Goal: Task Accomplishment & Management: Manage account settings

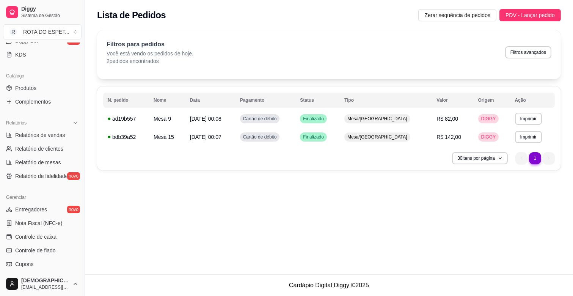
scroll to position [168, 0]
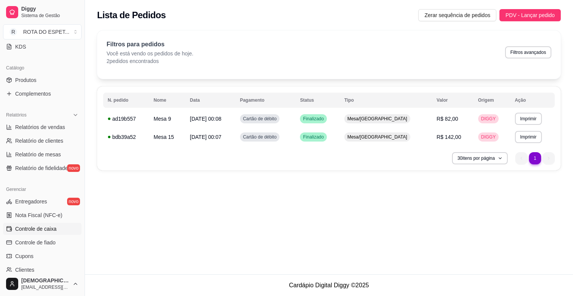
click at [32, 222] on link "Controle de caixa" at bounding box center [42, 228] width 78 height 12
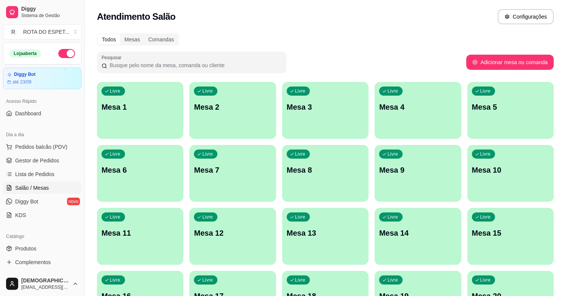
scroll to position [168, 0]
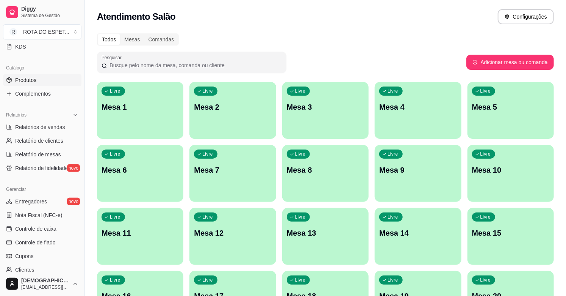
click at [35, 78] on span "Produtos" at bounding box center [25, 80] width 21 height 8
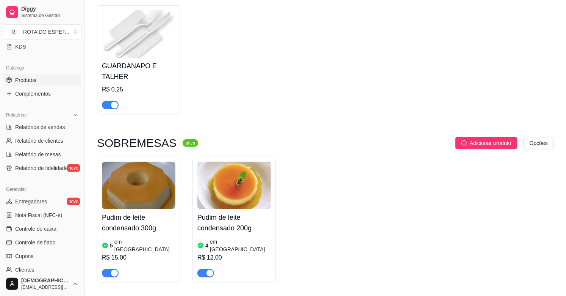
scroll to position [126, 0]
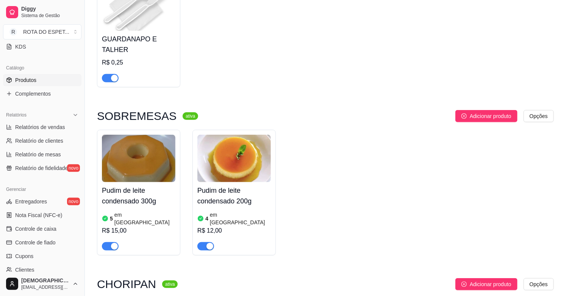
click at [211, 226] on div "R$ 12,00" at bounding box center [234, 230] width 74 height 9
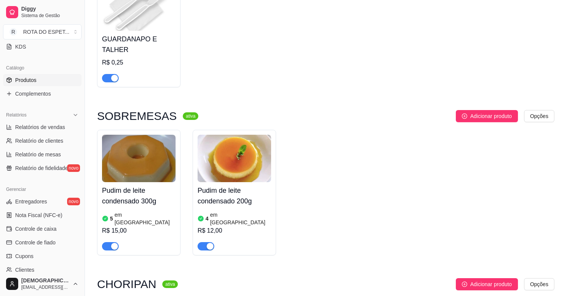
type input "Aproximadamente 200g"
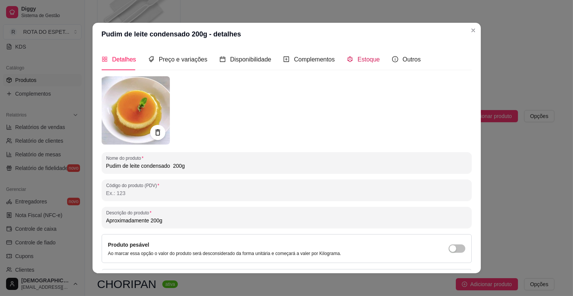
click at [360, 58] on span "Estoque" at bounding box center [368, 59] width 22 height 6
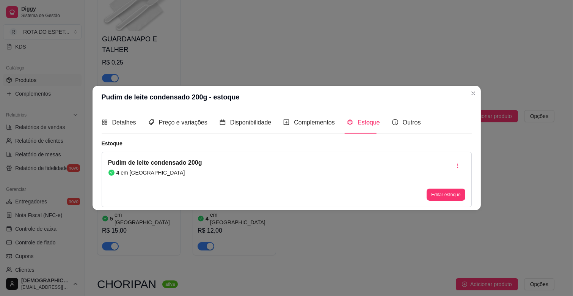
click at [437, 188] on div "Editar estoque" at bounding box center [445, 194] width 38 height 12
click at [431, 195] on button "Editar estoque" at bounding box center [445, 194] width 37 height 12
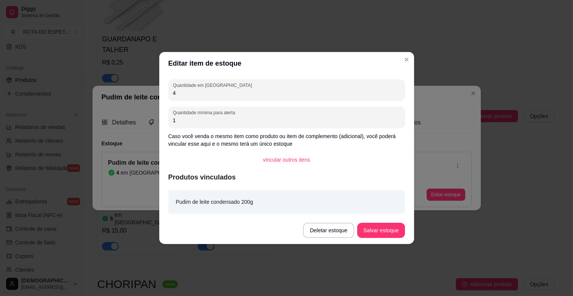
click at [229, 100] on div "Quantidade em estoque 4 Quantidade mínima para alerta 1 Caso você venda o mesmo…" at bounding box center [286, 146] width 255 height 142
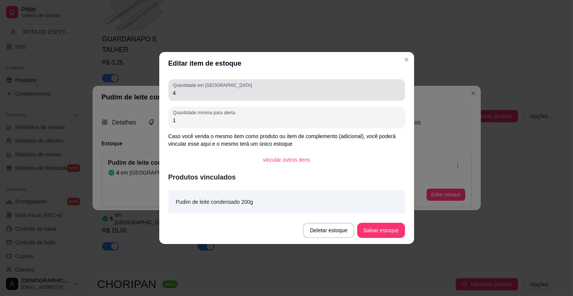
click at [229, 99] on div "Quantidade em estoque 4" at bounding box center [286, 89] width 236 height 21
click at [229, 97] on div "Quantidade em estoque 4" at bounding box center [286, 89] width 236 height 21
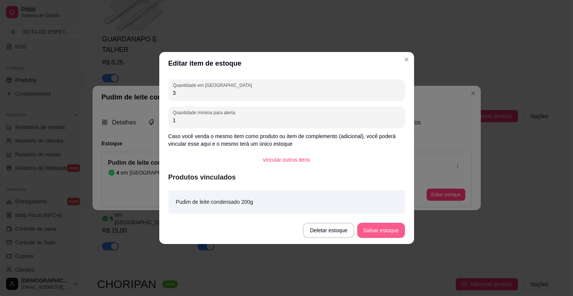
type input "3"
click at [374, 233] on button "Salvar estoque" at bounding box center [380, 229] width 47 height 15
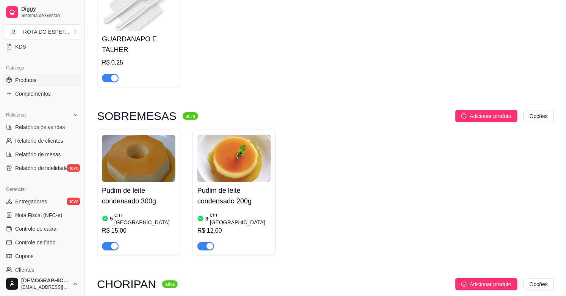
click at [445, 16] on div "GUARDANAPO E TALHER R$ 0,25" at bounding box center [325, 32] width 457 height 109
click at [37, 95] on span "Complementos" at bounding box center [33, 94] width 36 height 8
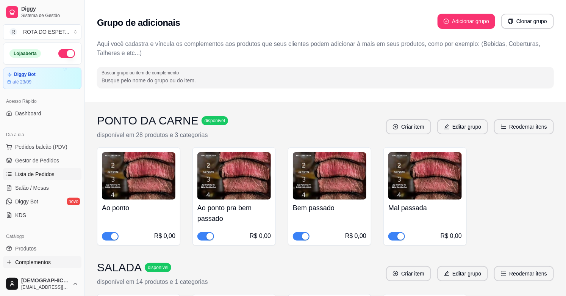
click at [40, 172] on span "Lista de Pedidos" at bounding box center [34, 174] width 39 height 8
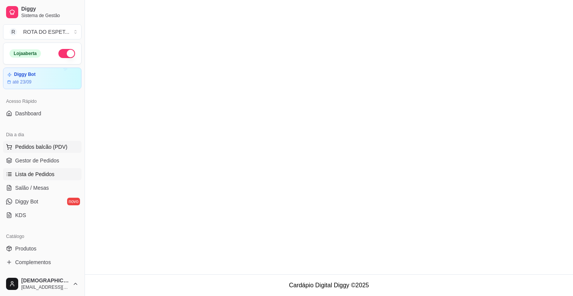
click at [42, 152] on button "Pedidos balcão (PDV)" at bounding box center [42, 147] width 78 height 12
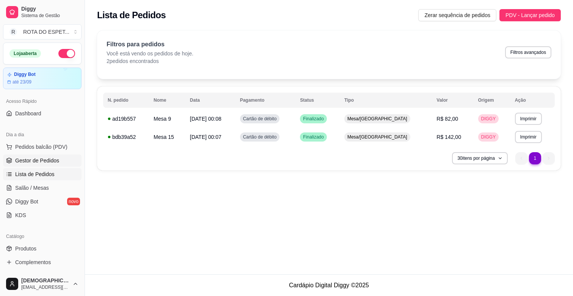
click at [39, 160] on span "Gestor de Pedidos" at bounding box center [37, 161] width 44 height 8
